Goal: Task Accomplishment & Management: Manage account settings

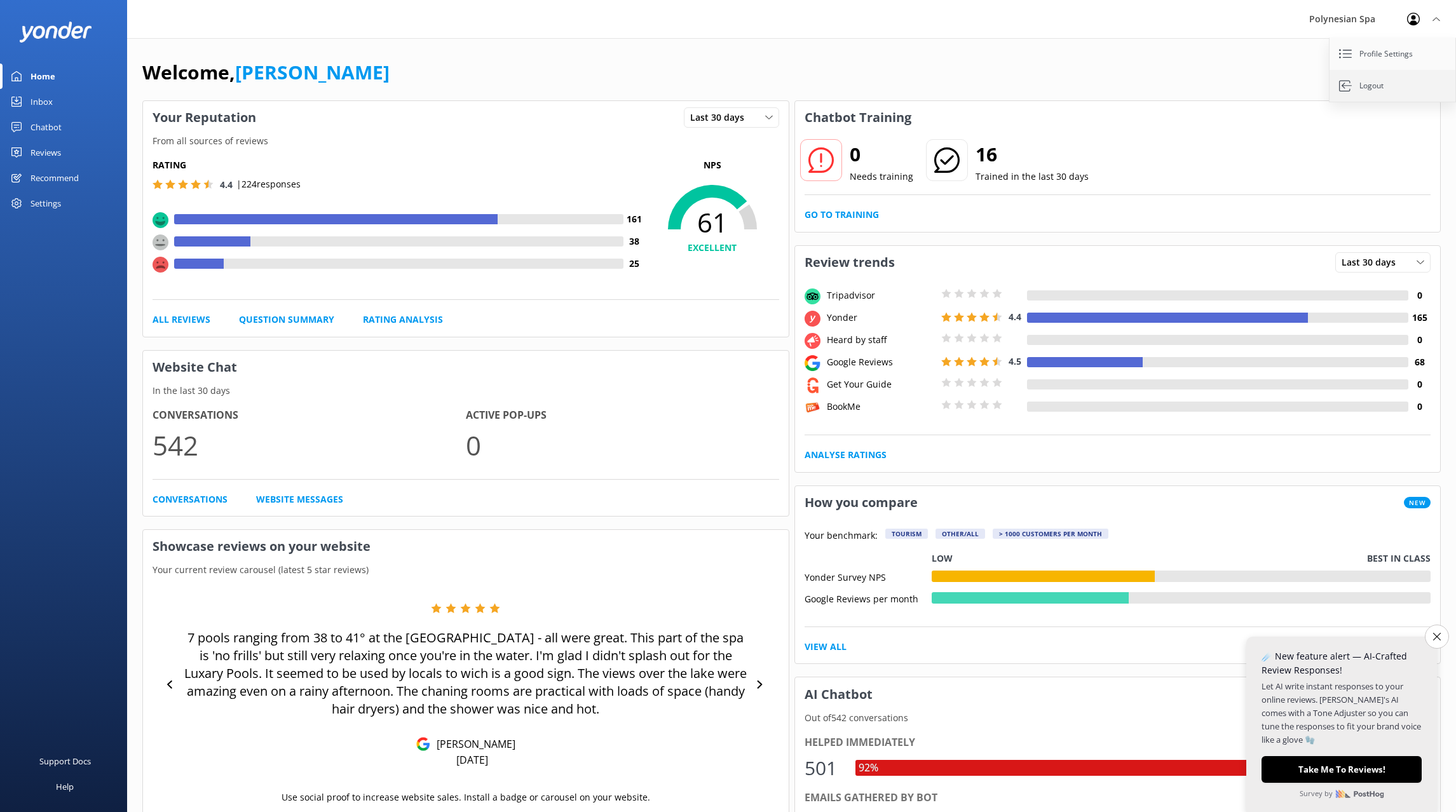
click at [1398, 84] on link "Logout" at bounding box center [1393, 85] width 127 height 32
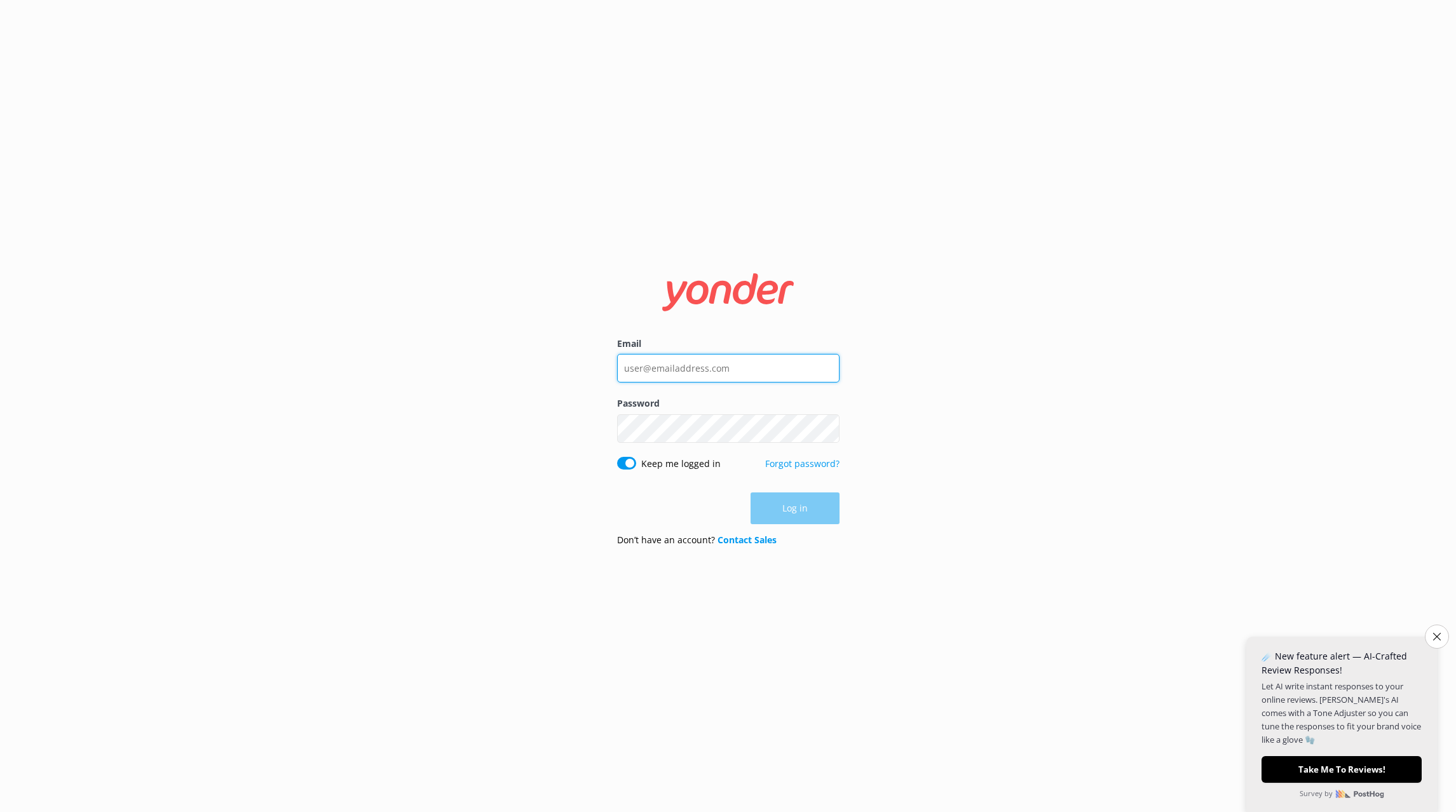
click at [753, 365] on input "Email" at bounding box center [728, 367] width 223 height 29
type input "[EMAIL_ADDRESS][DOMAIN_NAME]"
click at [798, 516] on button "Log in" at bounding box center [795, 509] width 89 height 32
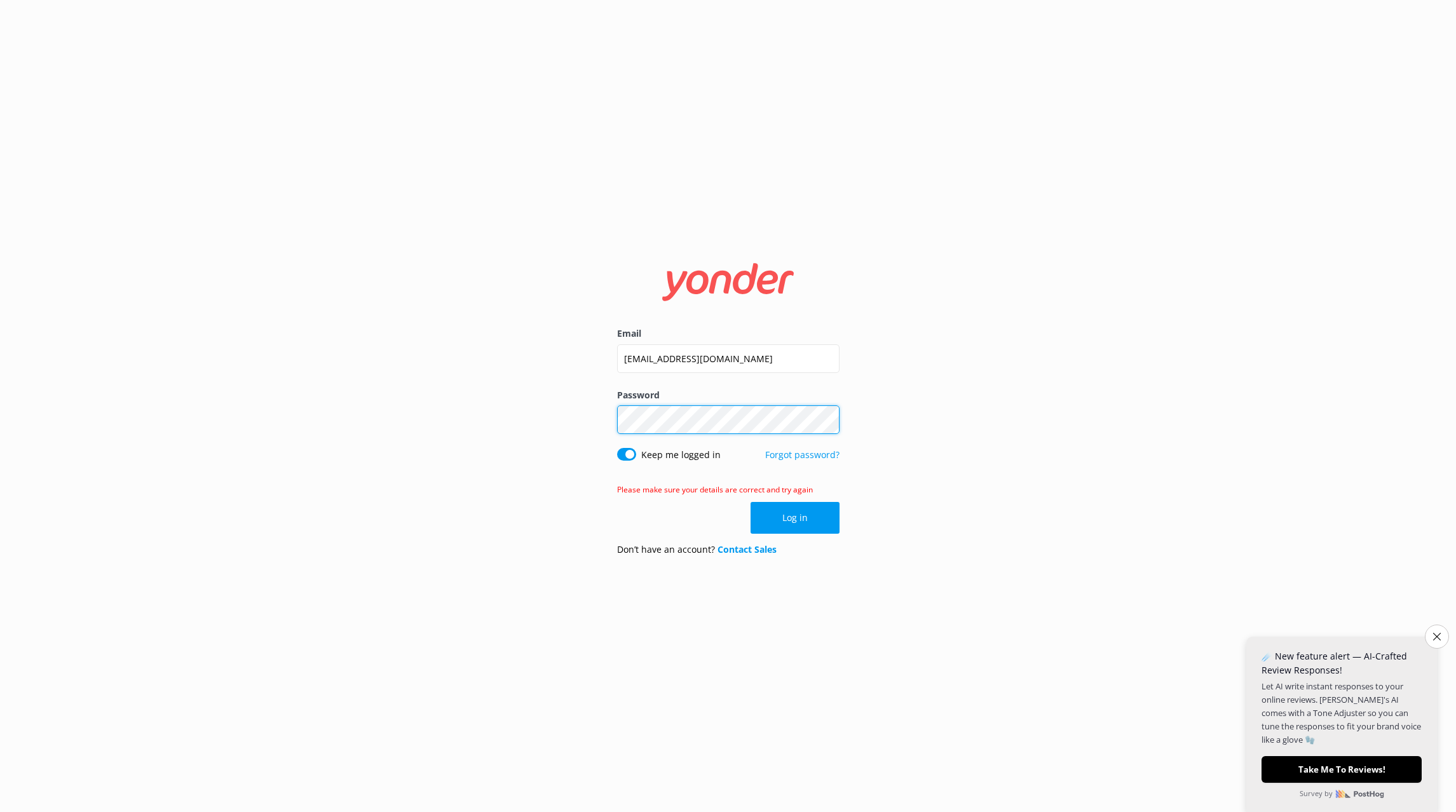
click button "Log in" at bounding box center [795, 518] width 89 height 32
click at [813, 453] on link "Forgot password?" at bounding box center [803, 455] width 74 height 12
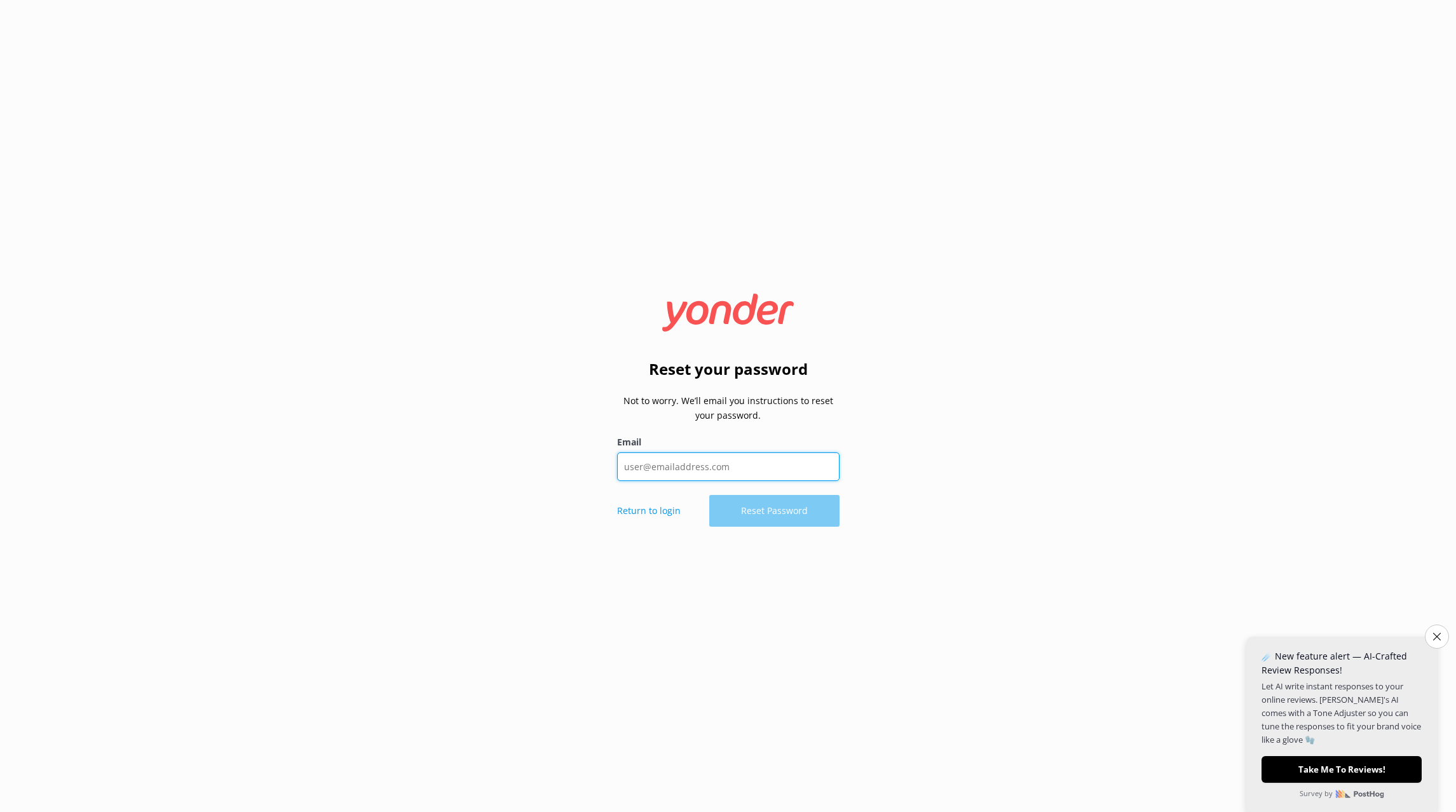
click at [787, 466] on input "Email" at bounding box center [728, 467] width 223 height 29
type input "[EMAIL_ADDRESS][DOMAIN_NAME]"
click at [752, 506] on button "Reset Password" at bounding box center [774, 511] width 130 height 32
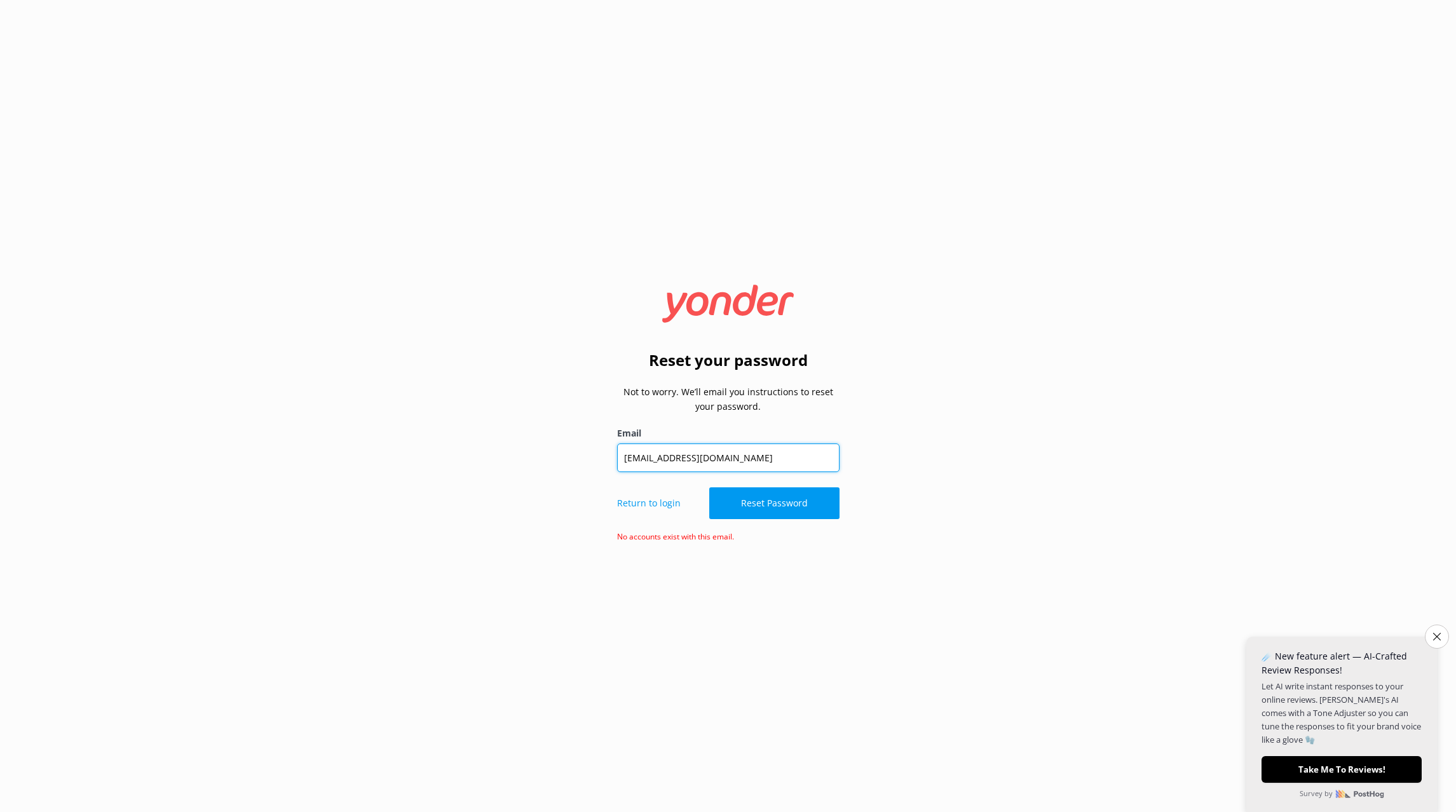
drag, startPoint x: 647, startPoint y: 455, endPoint x: 558, endPoint y: 445, distance: 89.6
click at [617, 445] on input "[EMAIL_ADDRESS][DOMAIN_NAME]" at bounding box center [728, 458] width 223 height 29
type input "[PERSON_NAME][EMAIL_ADDRESS][DOMAIN_NAME]"
click at [779, 513] on button "Reset Password" at bounding box center [774, 503] width 130 height 32
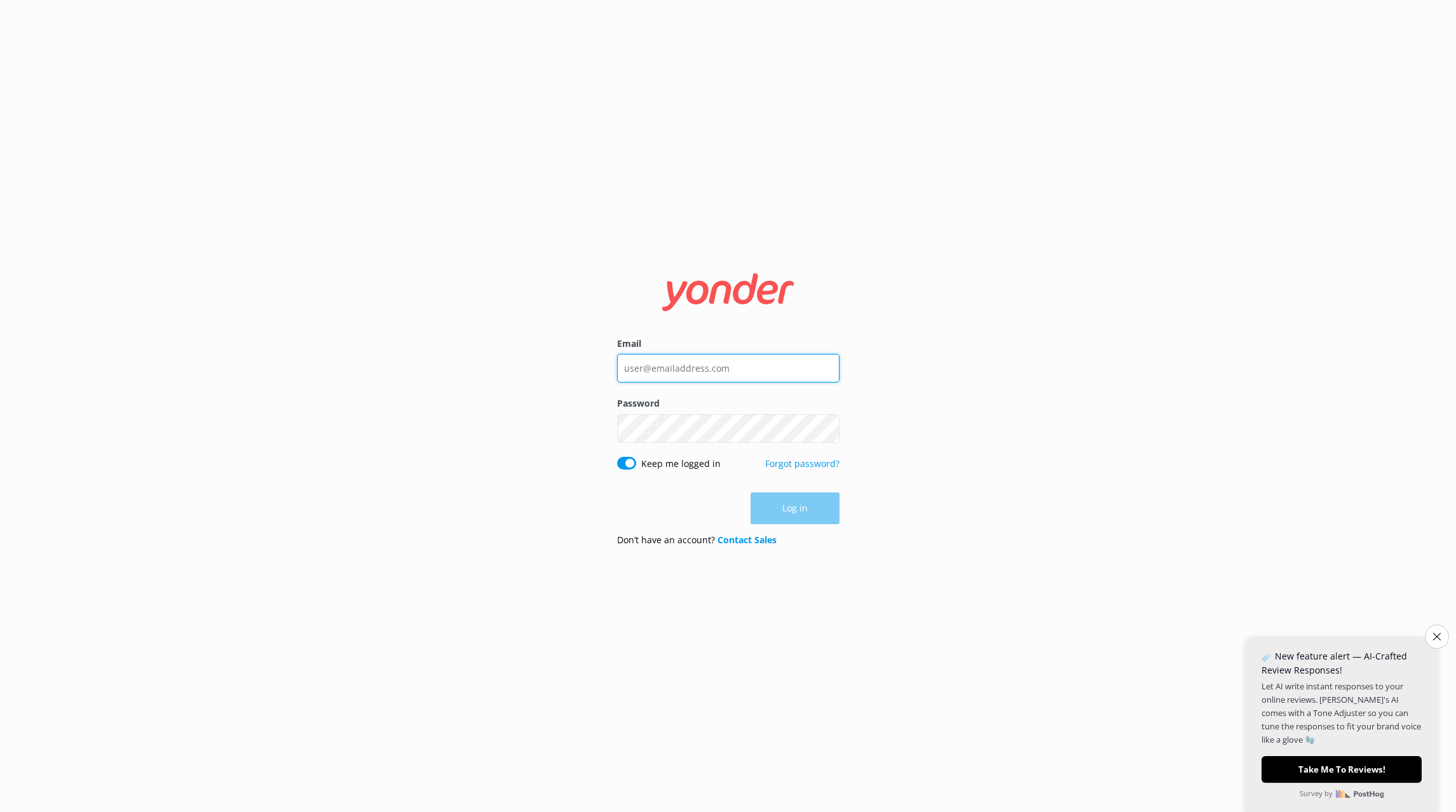
click at [783, 367] on input "Email" at bounding box center [728, 367] width 223 height 29
type input "[PERSON_NAME][EMAIL_ADDRESS][DOMAIN_NAME]"
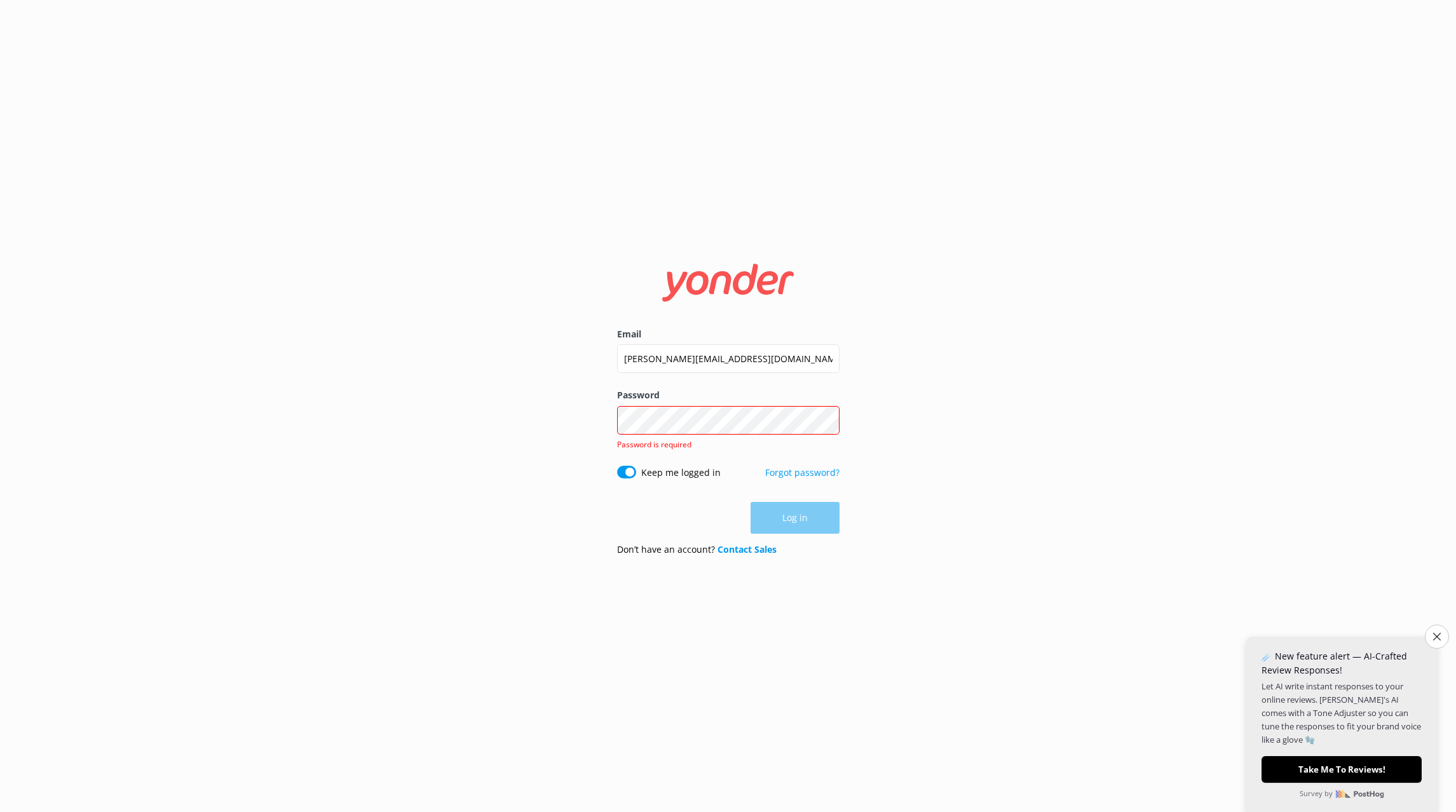
click at [570, 399] on div "Email [PERSON_NAME][EMAIL_ADDRESS][DOMAIN_NAME] Password Show password Password…" at bounding box center [728, 406] width 1456 height 812
click at [896, 419] on div "Email [PERSON_NAME][EMAIL_ADDRESS][DOMAIN_NAME] Password Show password Password…" at bounding box center [728, 406] width 1456 height 812
click at [487, 410] on div "Email [PERSON_NAME][EMAIL_ADDRESS][DOMAIN_NAME] Password Show password Password…" at bounding box center [728, 406] width 1456 height 812
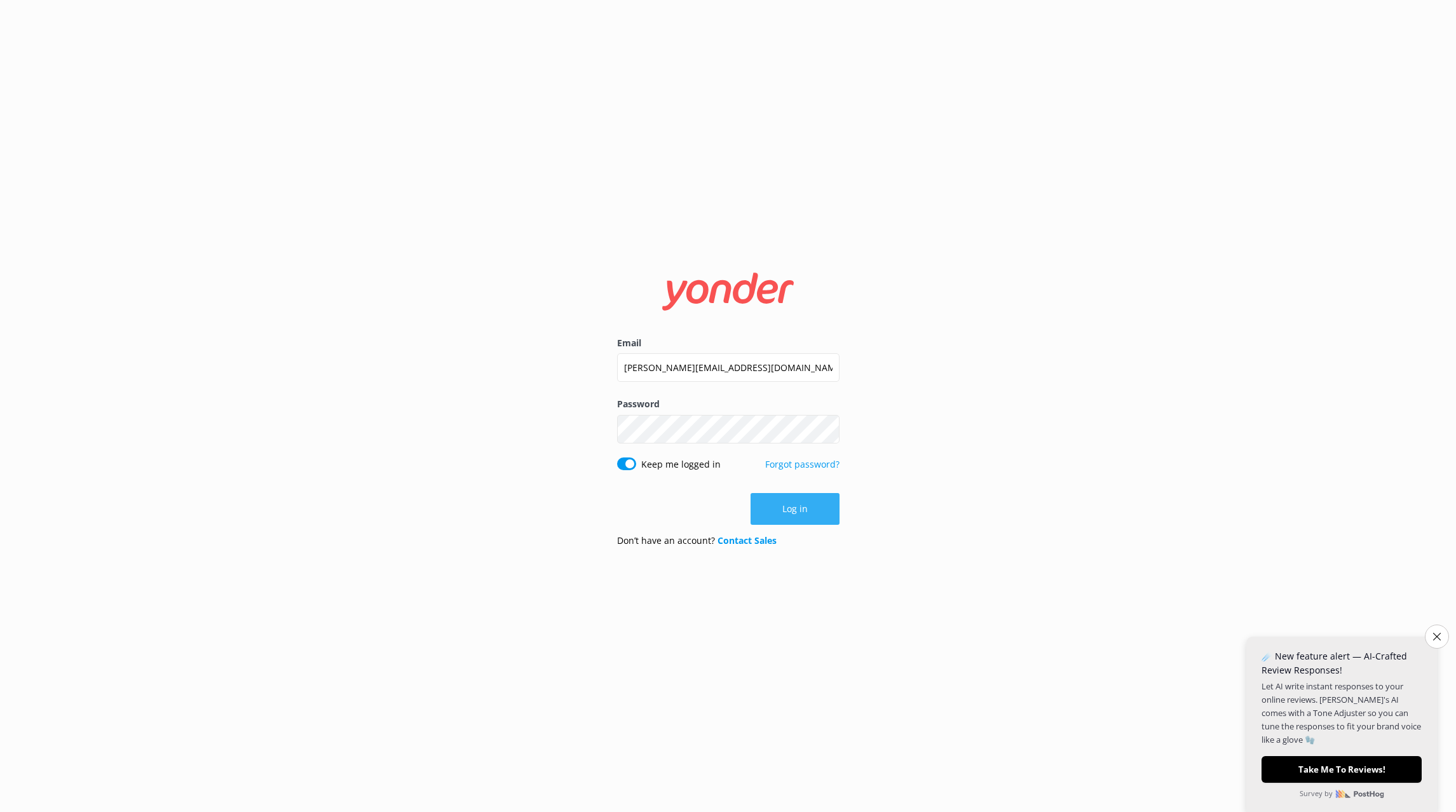
click at [785, 503] on button "Log in" at bounding box center [795, 509] width 89 height 32
